Goal: Find specific page/section: Find specific page/section

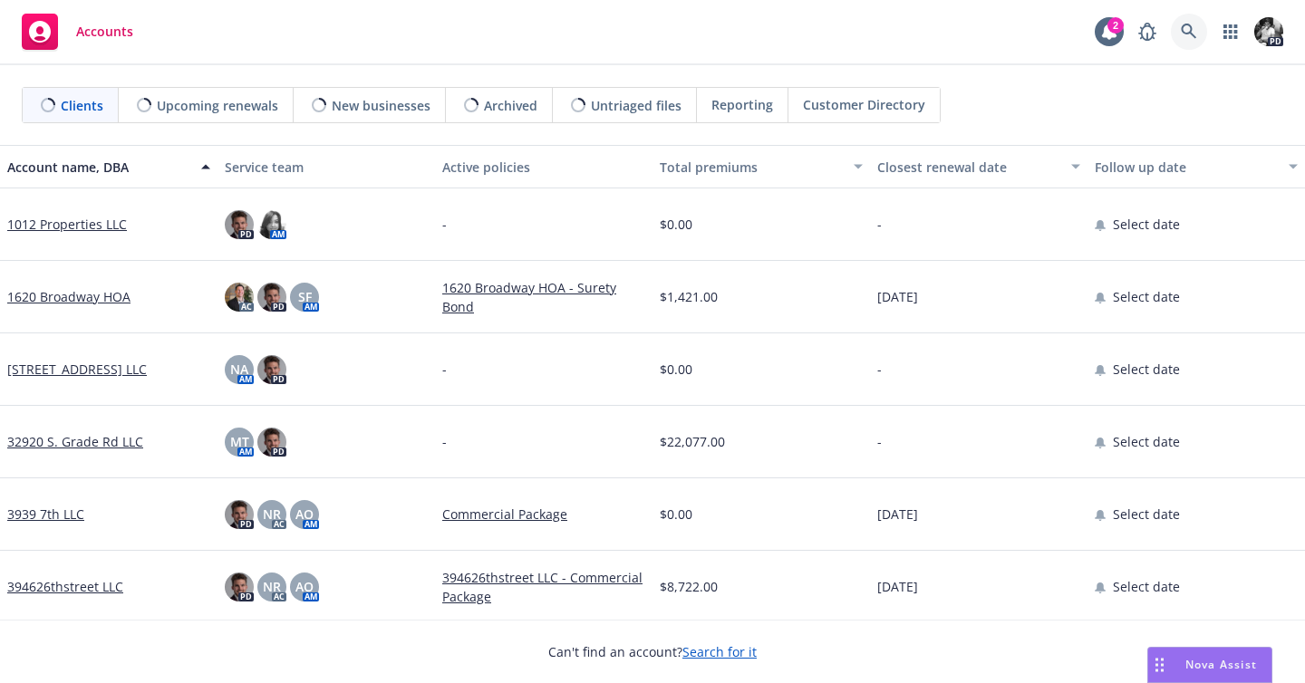
click at [1196, 28] on icon at bounding box center [1188, 32] width 16 height 16
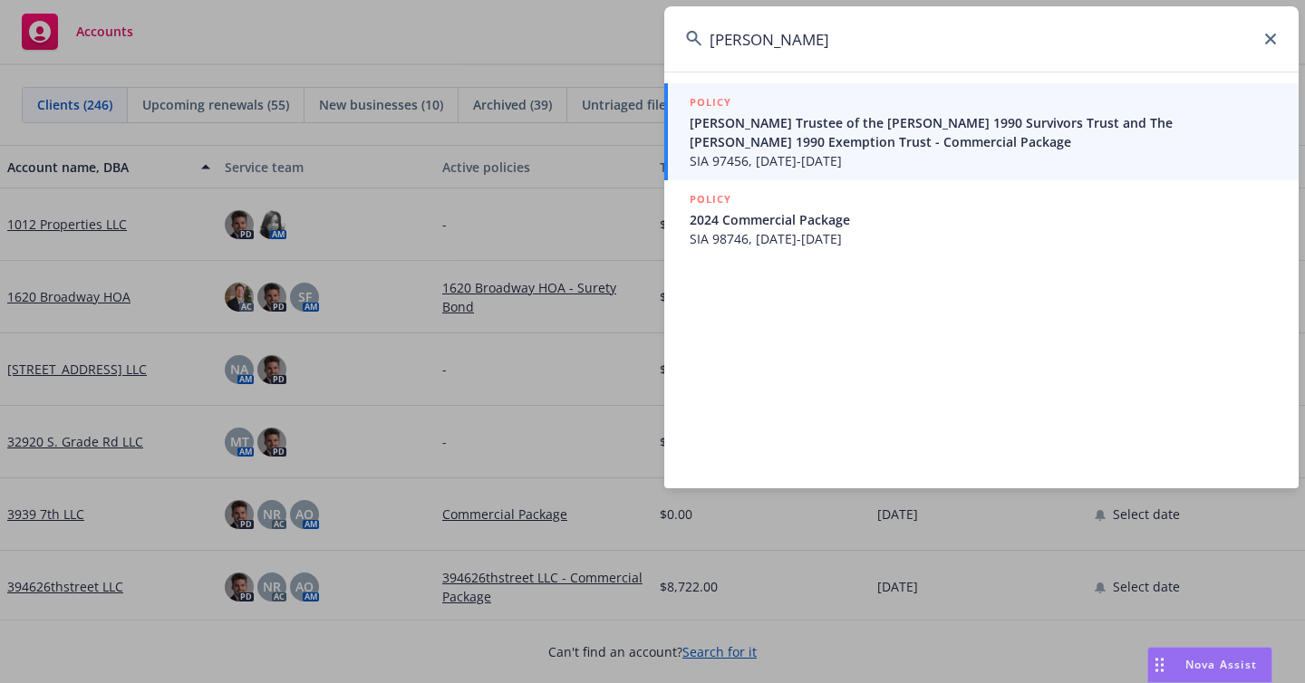
type input "[PERSON_NAME]"
click at [892, 159] on span "SIA 97456, [DATE]-[DATE]" at bounding box center [982, 160] width 587 height 19
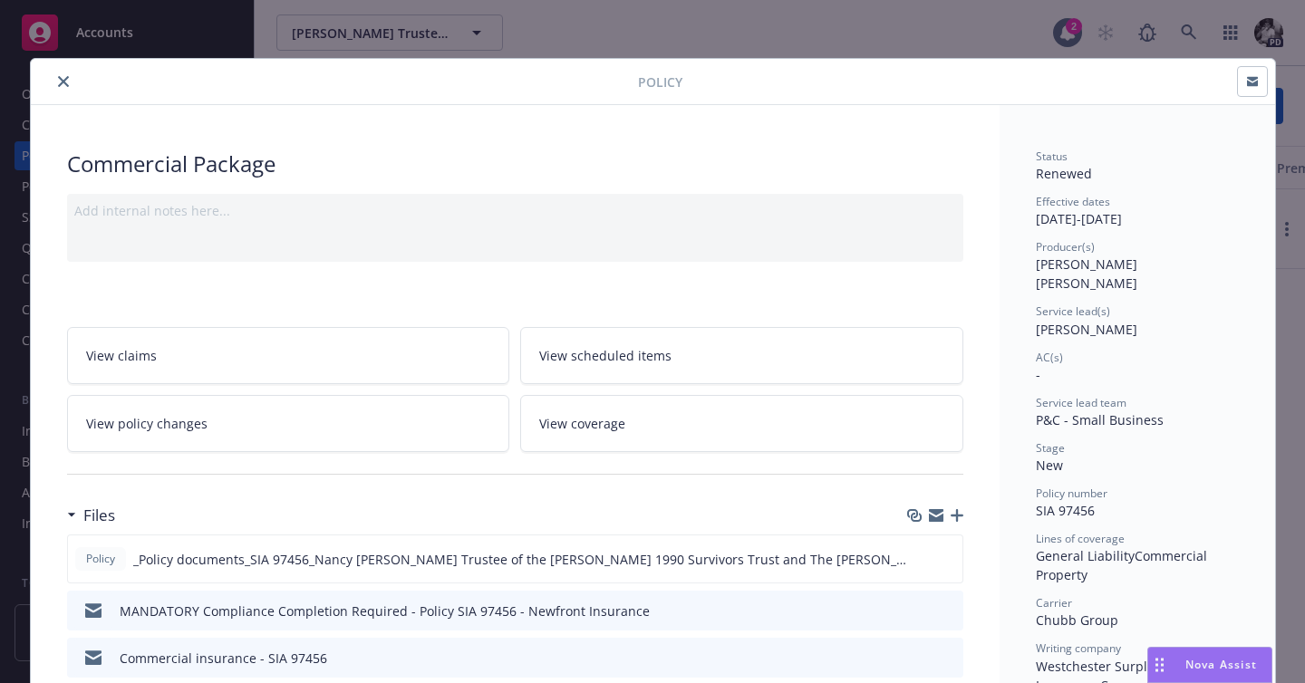
click at [50, 79] on div at bounding box center [338, 82] width 600 height 22
click at [67, 80] on icon "close" at bounding box center [63, 81] width 11 height 11
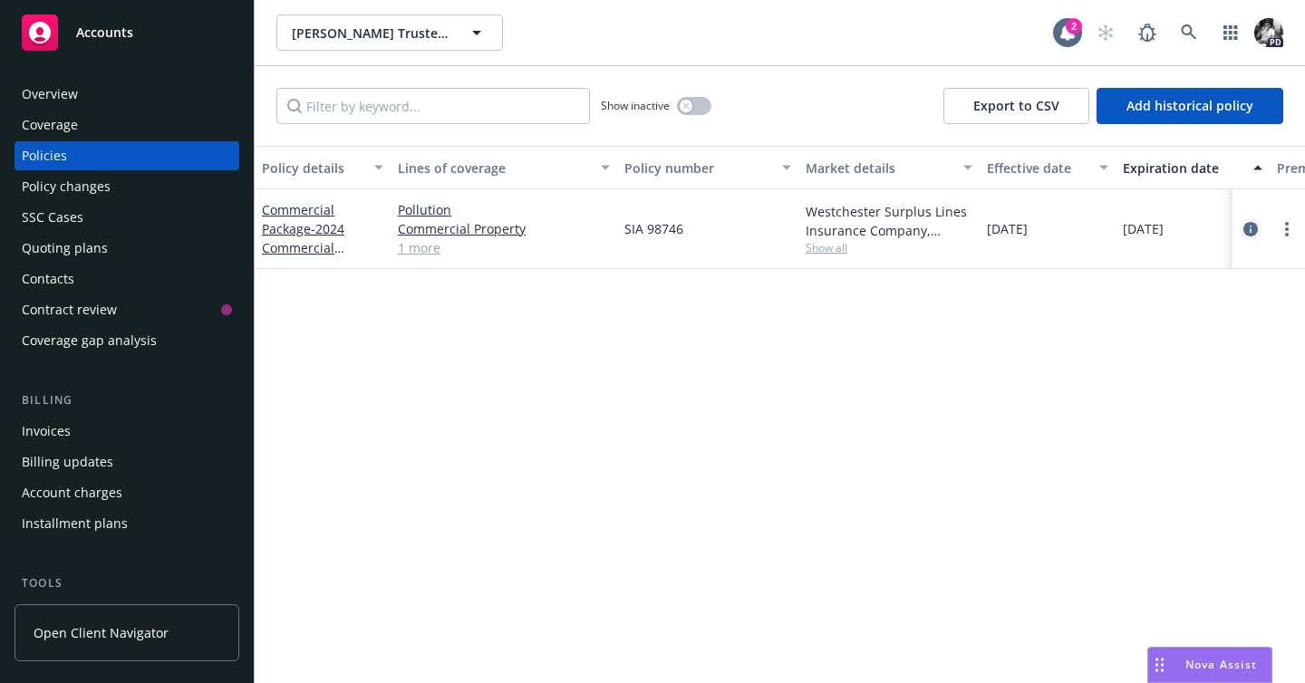
click at [1256, 224] on icon "circleInformation" at bounding box center [1250, 229] width 14 height 14
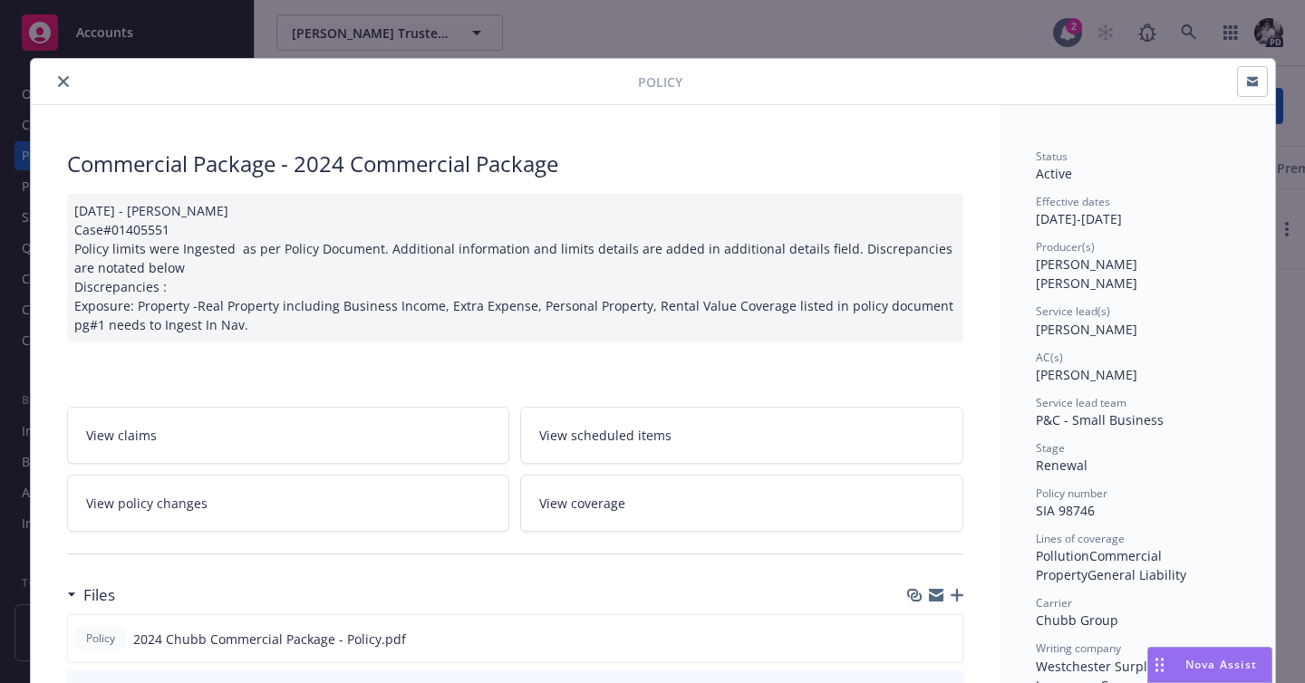
click at [60, 81] on icon "close" at bounding box center [63, 81] width 11 height 11
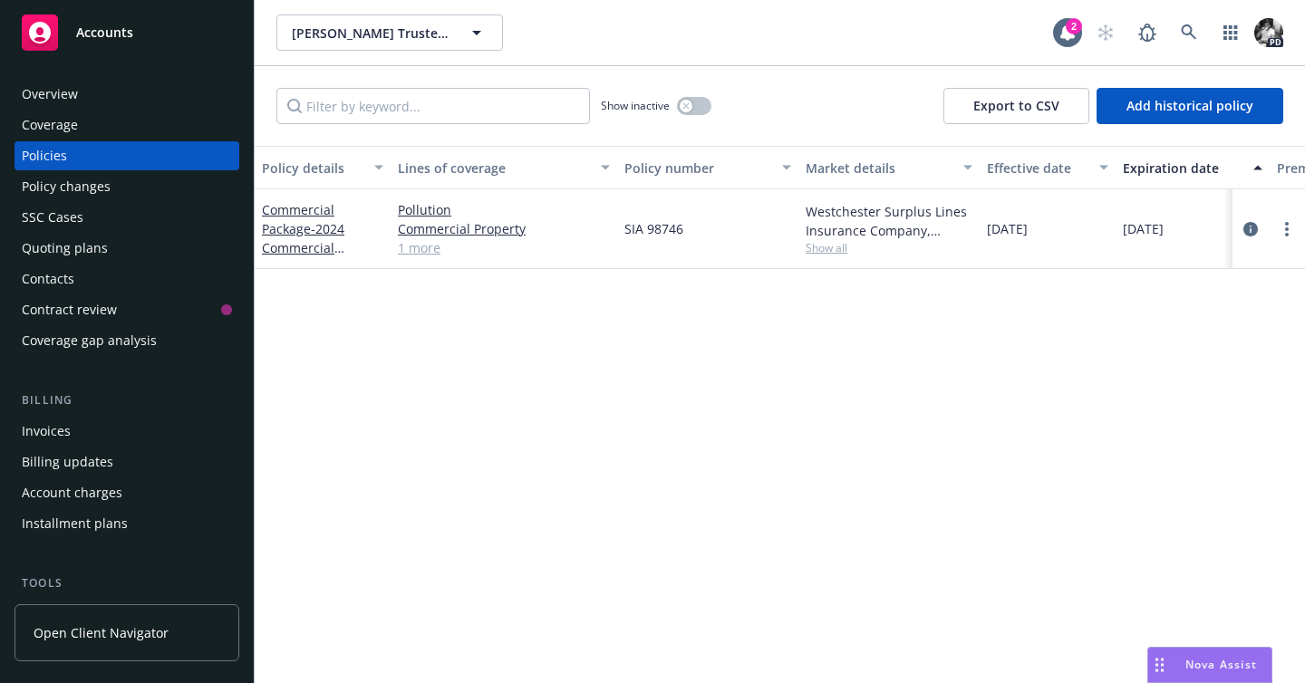
click at [147, 102] on div "Overview" at bounding box center [127, 94] width 210 height 29
